Goal: Information Seeking & Learning: Check status

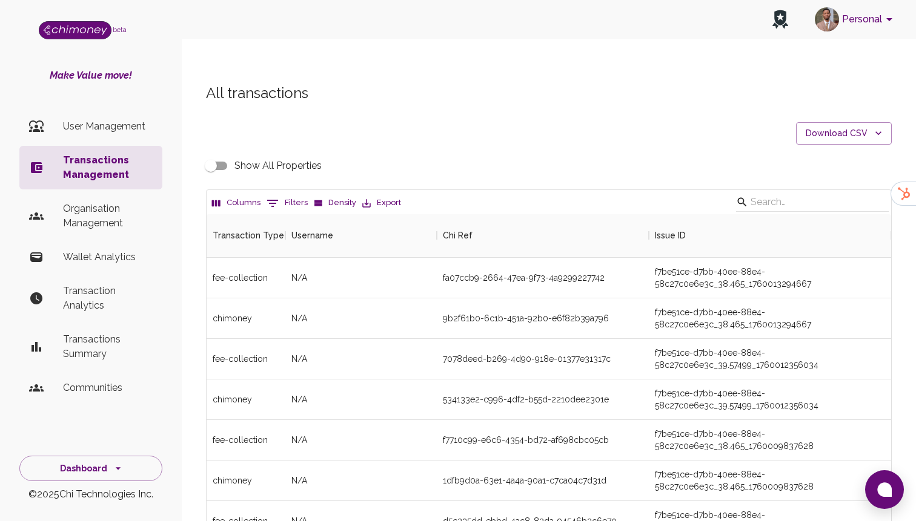
scroll to position [449, 684]
click at [285, 190] on div "Columns 0 Filters Density Export" at bounding box center [549, 202] width 684 height 24
click at [286, 194] on button "0 Filters" at bounding box center [286, 203] width 47 height 19
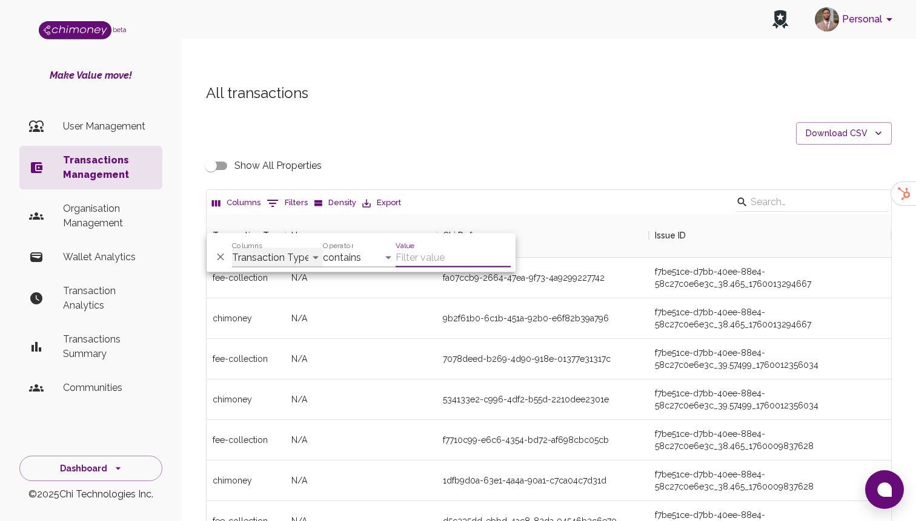
click at [290, 251] on select "Transaction Type Username Chi Ref Issue ID Value Amount Currency Fee ($) FX Rat…" at bounding box center [277, 257] width 91 height 19
select select "email"
click at [232, 248] on select "Transaction Type Username Chi Ref Issue ID Value Amount Currency Fee ($) FX Rat…" at bounding box center [277, 257] width 91 height 19
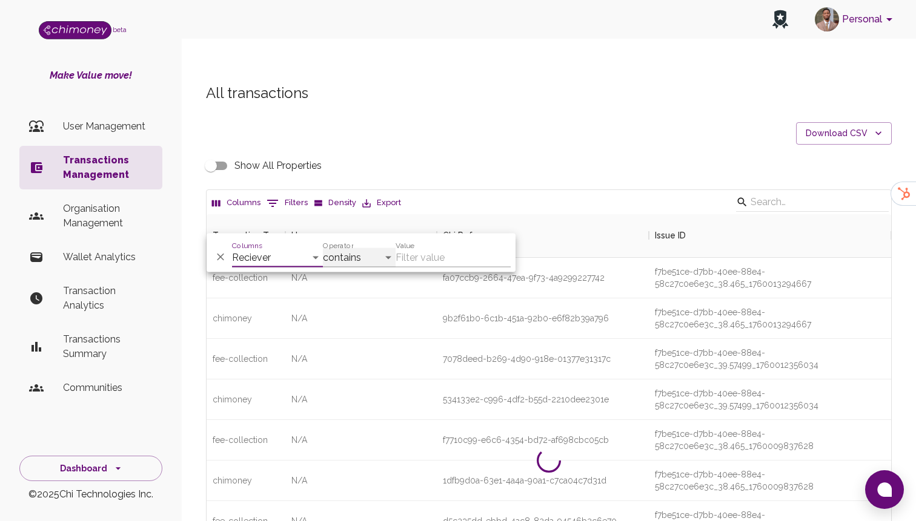
click at [343, 262] on select "contains equals starts with ends with is empty is not empty is any of" at bounding box center [359, 257] width 73 height 19
select select "equals"
click at [323, 248] on select "contains equals starts with ends with is empty is not empty is any of" at bounding box center [359, 257] width 73 height 19
click at [421, 254] on input "Value" at bounding box center [452, 257] width 115 height 19
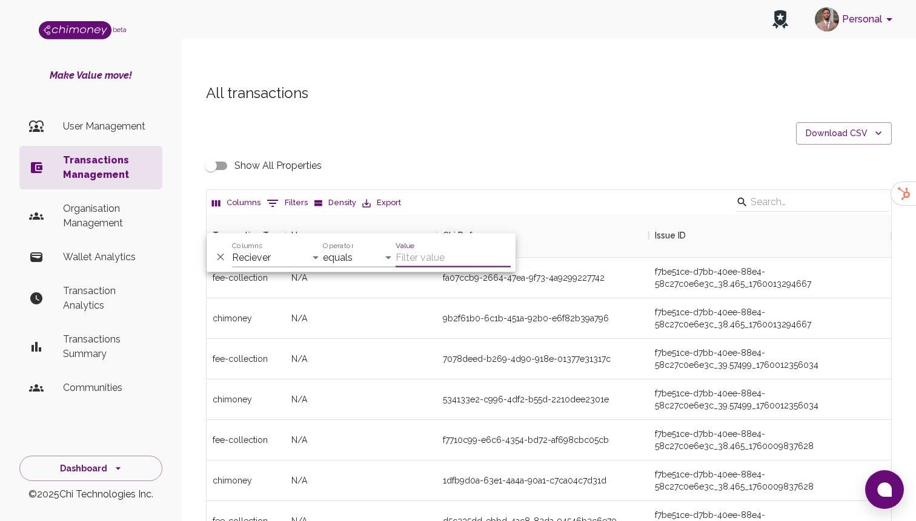
paste input "cfe9a5e1-ec53-46d8-9e18-af92100eab72"
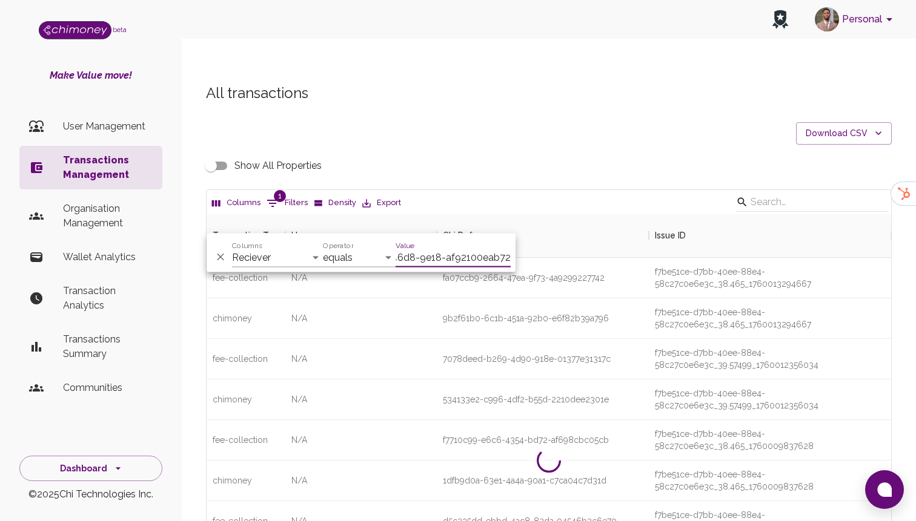
scroll to position [0, 69]
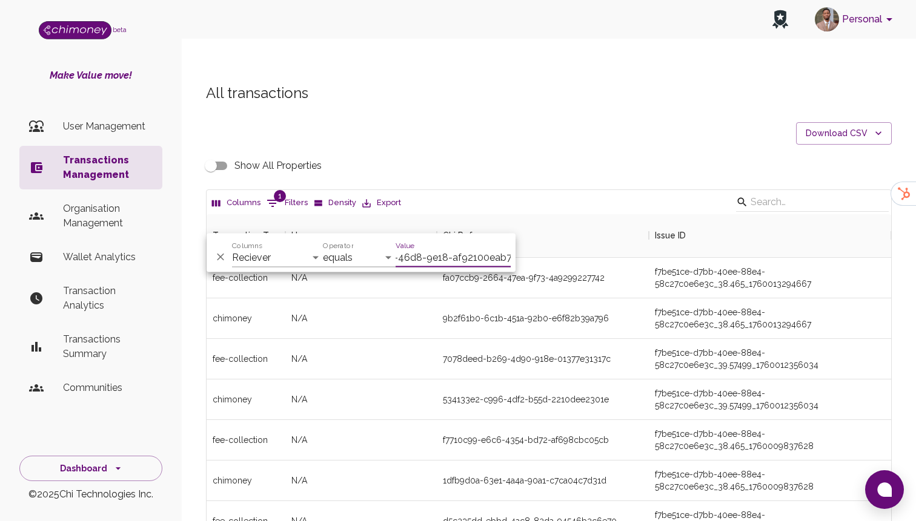
type input "cfe9a5e1-ec53-46d8-9e18-af92100eab72"
click at [296, 258] on select "Transaction Type Username Chi Ref Issue ID Value Amount Currency Fee ($) FX Rat…" at bounding box center [277, 257] width 91 height 19
select select "chiRef"
click at [232, 248] on select "Transaction Type Username Chi Ref Issue ID Value Amount Currency Fee ($) FX Rat…" at bounding box center [277, 257] width 91 height 19
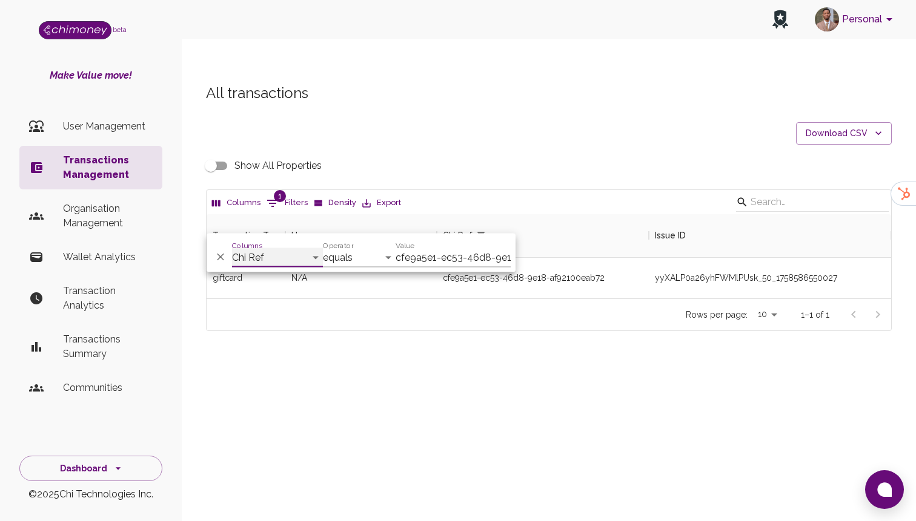
scroll to position [84, 684]
click at [584, 272] on div "cfe9a5e1-ec53-46d8-9e18-af92100eab72" at bounding box center [524, 278] width 162 height 12
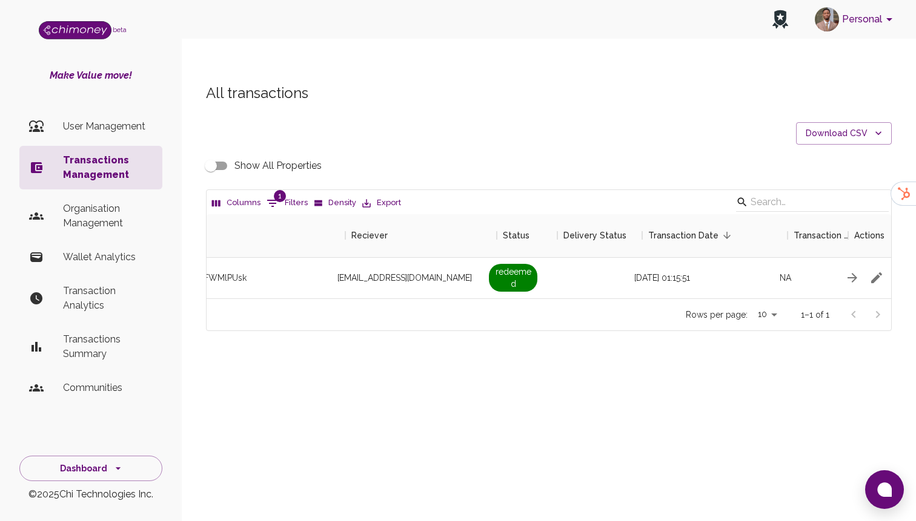
scroll to position [0, 994]
click at [393, 259] on div "[EMAIL_ADDRESS][DOMAIN_NAME]" at bounding box center [420, 278] width 151 height 41
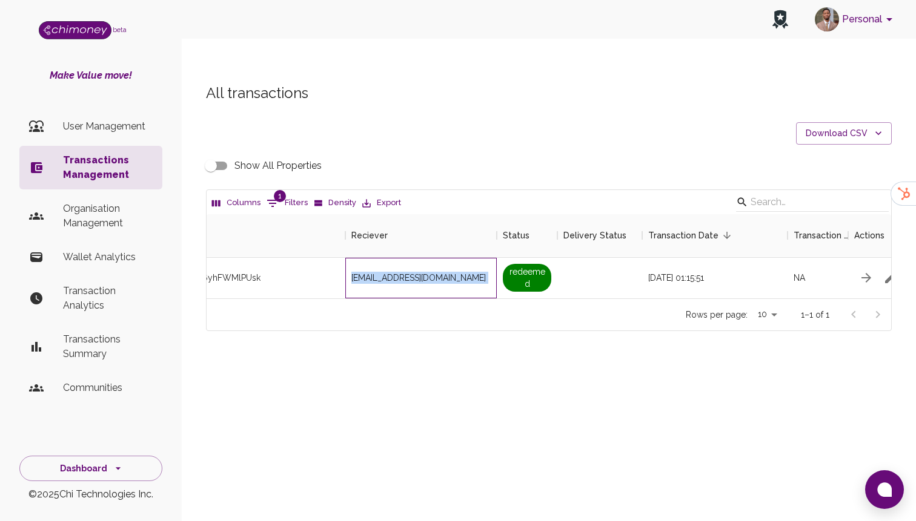
copy span "[EMAIL_ADDRESS][DOMAIN_NAME]"
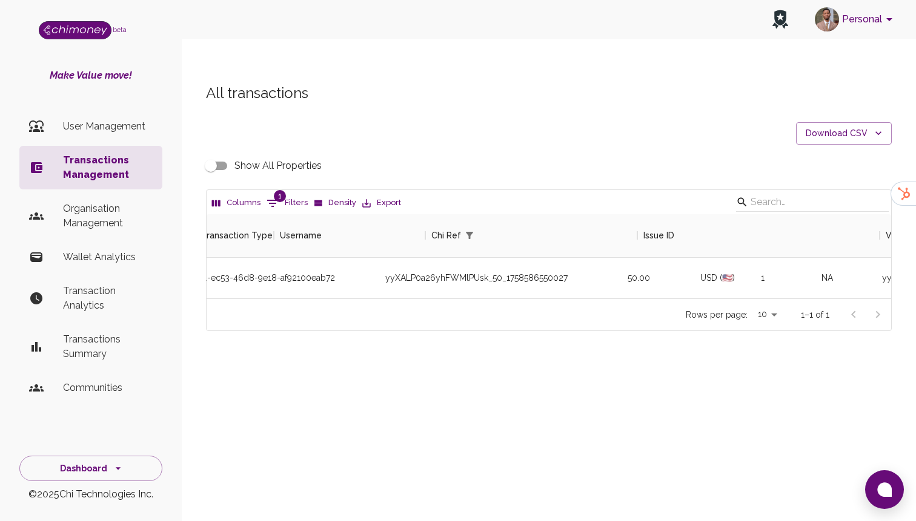
scroll to position [0, 649]
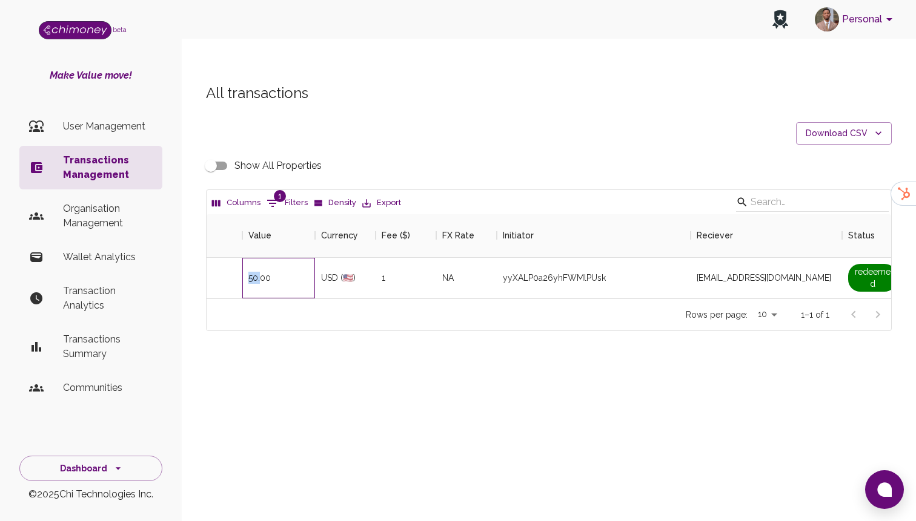
drag, startPoint x: 260, startPoint y: 257, endPoint x: 246, endPoint y: 257, distance: 13.9
click at [246, 258] on div "50.00" at bounding box center [278, 278] width 73 height 41
copy div "50."
click at [699, 272] on span "[EMAIL_ADDRESS][DOMAIN_NAME]" at bounding box center [763, 278] width 134 height 12
